Goal: Find contact information: Find contact information

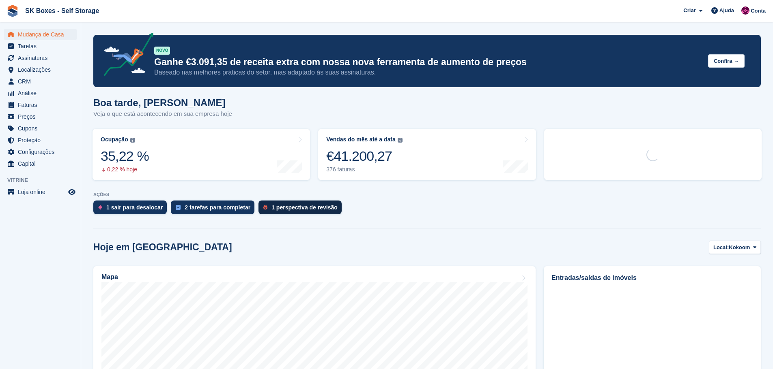
click at [268, 212] on div "1 perspectiva de revisão" at bounding box center [299, 208] width 83 height 14
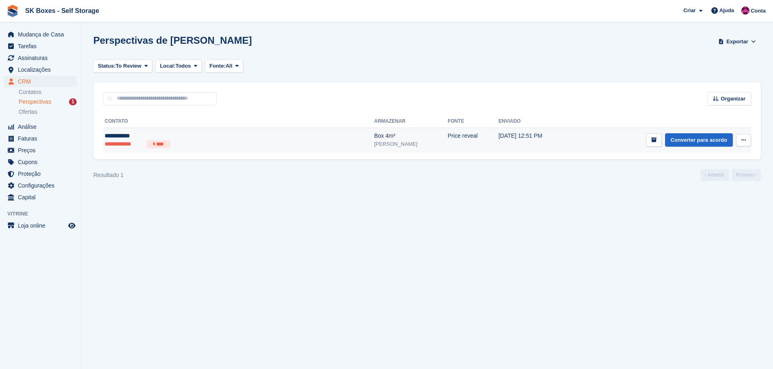
click at [374, 137] on div "Box 4m²" at bounding box center [410, 136] width 73 height 9
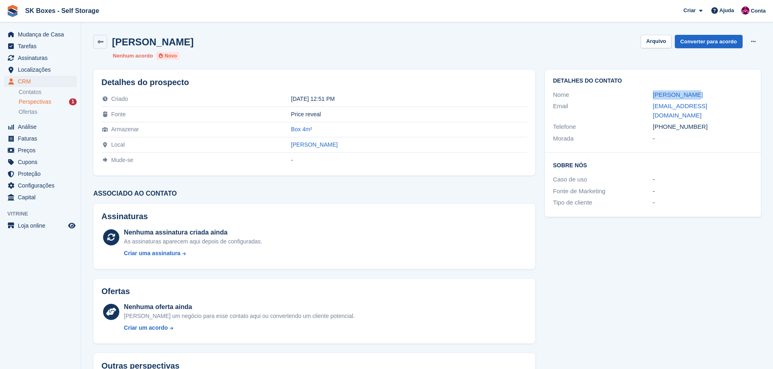
drag, startPoint x: 645, startPoint y: 97, endPoint x: 712, endPoint y: 87, distance: 68.1
click at [712, 87] on div "Detalhes do contato Nome [PERSON_NAME] Email [EMAIL_ADDRESS][DOMAIN_NAME] Telef…" at bounding box center [653, 111] width 216 height 83
copy div "[PERSON_NAME]"
click at [748, 106] on div "[EMAIL_ADDRESS][DOMAIN_NAME]" at bounding box center [702, 111] width 100 height 18
drag, startPoint x: 646, startPoint y: 107, endPoint x: 747, endPoint y: 106, distance: 101.0
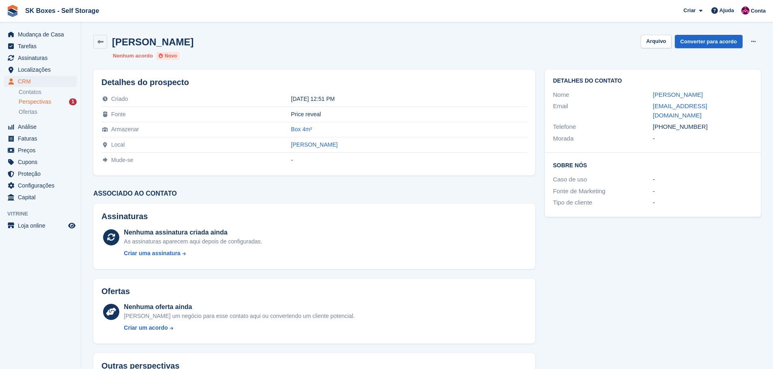
click at [747, 106] on div "Email [EMAIL_ADDRESS][DOMAIN_NAME]" at bounding box center [653, 111] width 200 height 21
copy div "[EMAIL_ADDRESS][DOMAIN_NAME]"
drag, startPoint x: 672, startPoint y: 145, endPoint x: 698, endPoint y: 129, distance: 30.3
click at [678, 142] on div "Detalhes do contato Nome [PERSON_NAME] Email [EMAIL_ADDRESS][DOMAIN_NAME] Telef…" at bounding box center [653, 144] width 216 height 148
drag, startPoint x: 705, startPoint y: 118, endPoint x: 667, endPoint y: 120, distance: 38.6
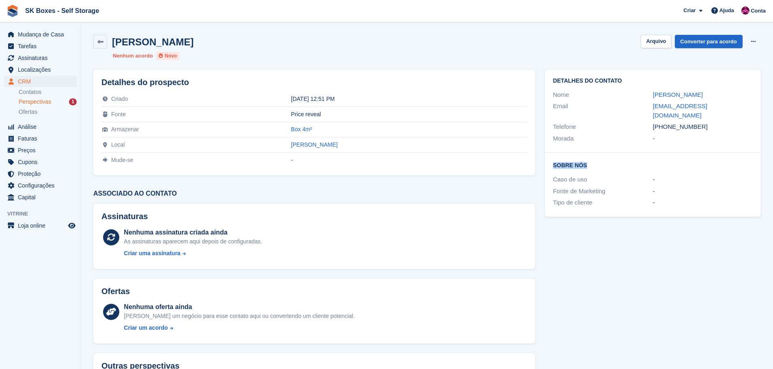
click at [667, 122] on div "[PHONE_NUMBER]" at bounding box center [702, 126] width 100 height 9
copy div "962931295"
